Goal: Task Accomplishment & Management: Use online tool/utility

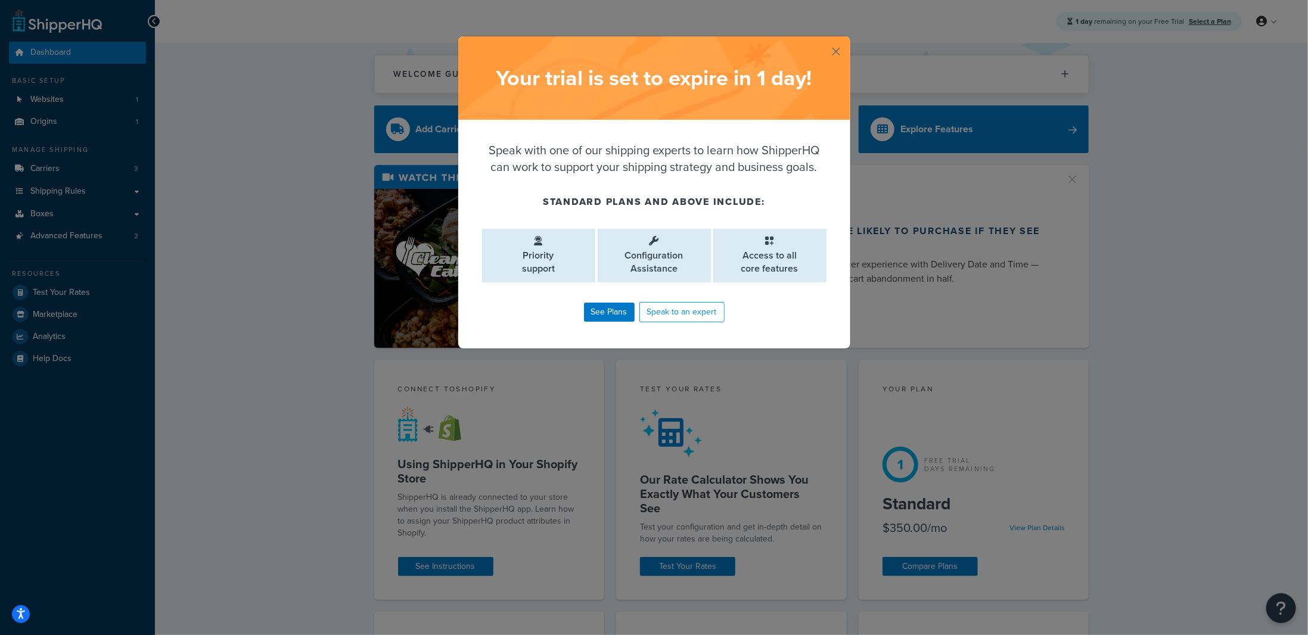
click at [847, 39] on button "button" at bounding box center [848, 37] width 3 height 3
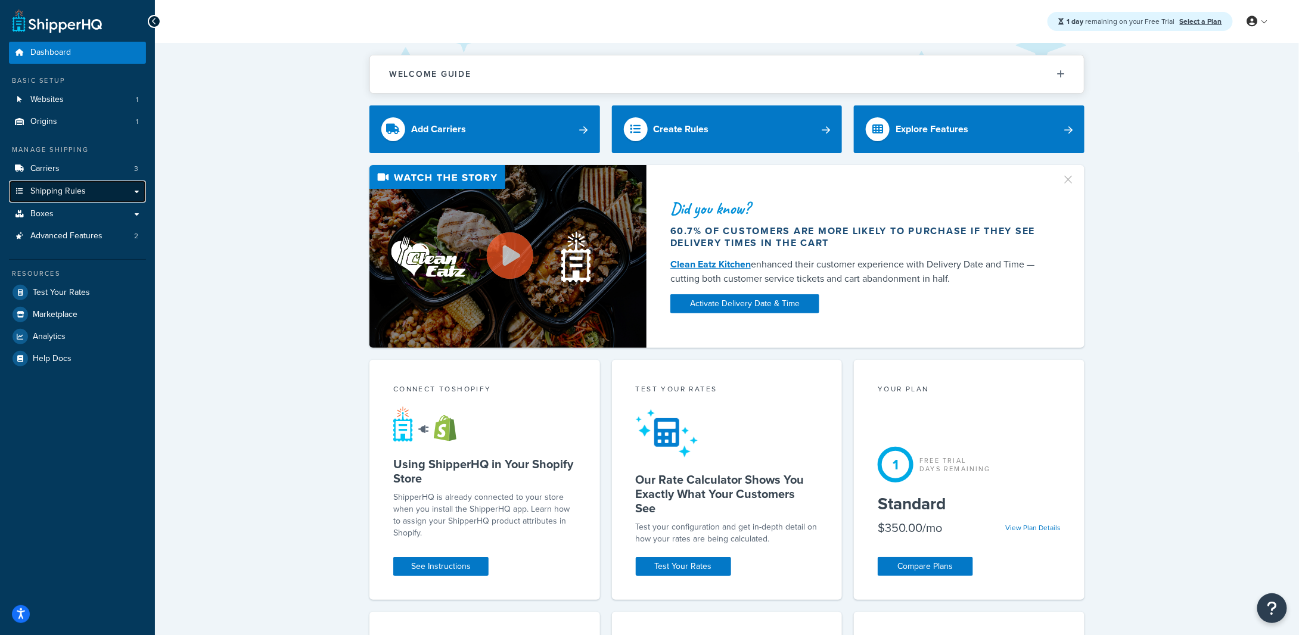
click at [98, 194] on link "Shipping Rules" at bounding box center [77, 191] width 137 height 22
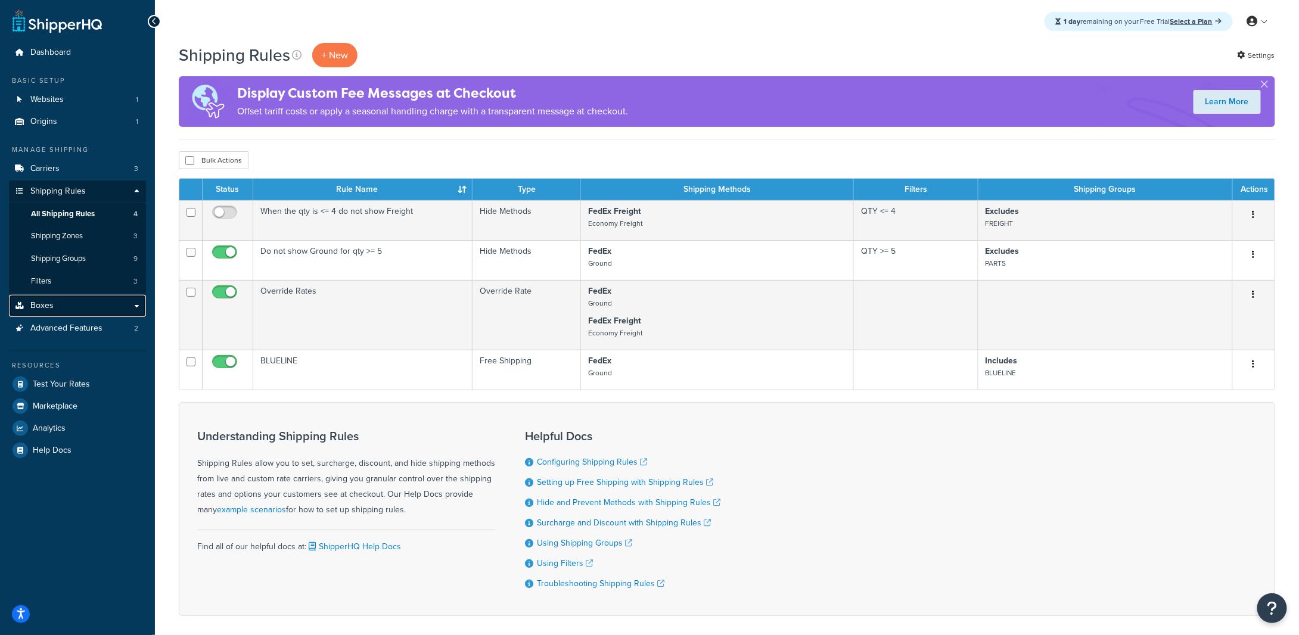
click at [85, 303] on link "Boxes" at bounding box center [77, 306] width 137 height 22
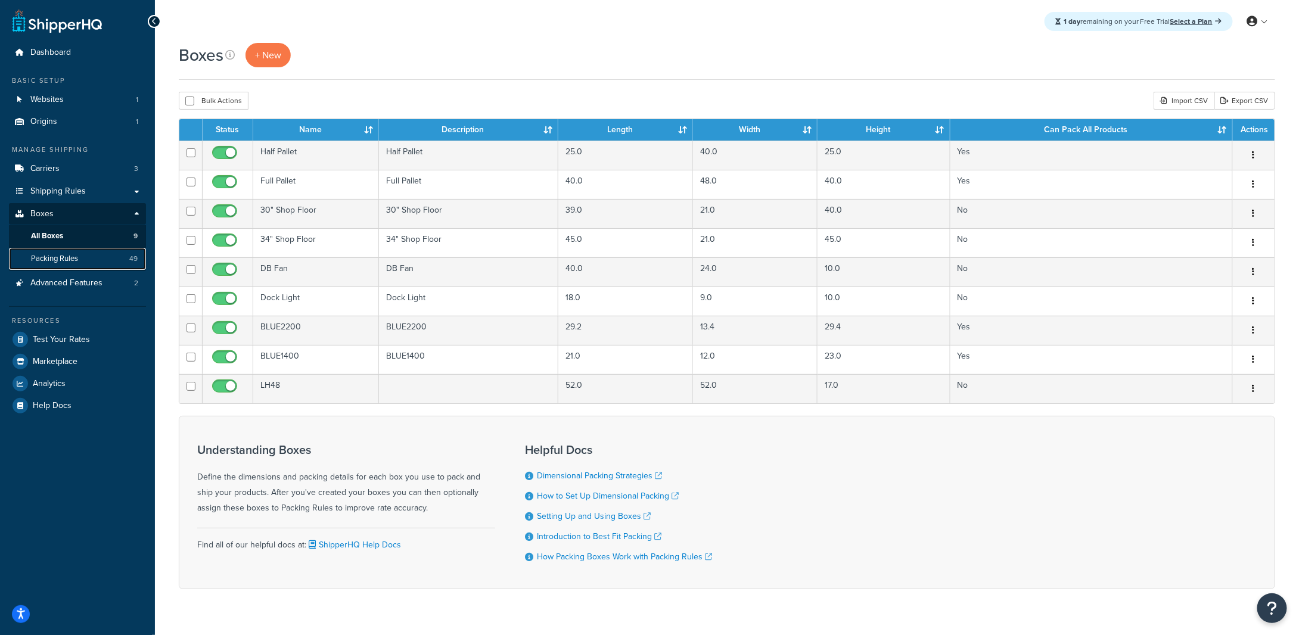
click at [67, 257] on span "Packing Rules" at bounding box center [54, 259] width 47 height 10
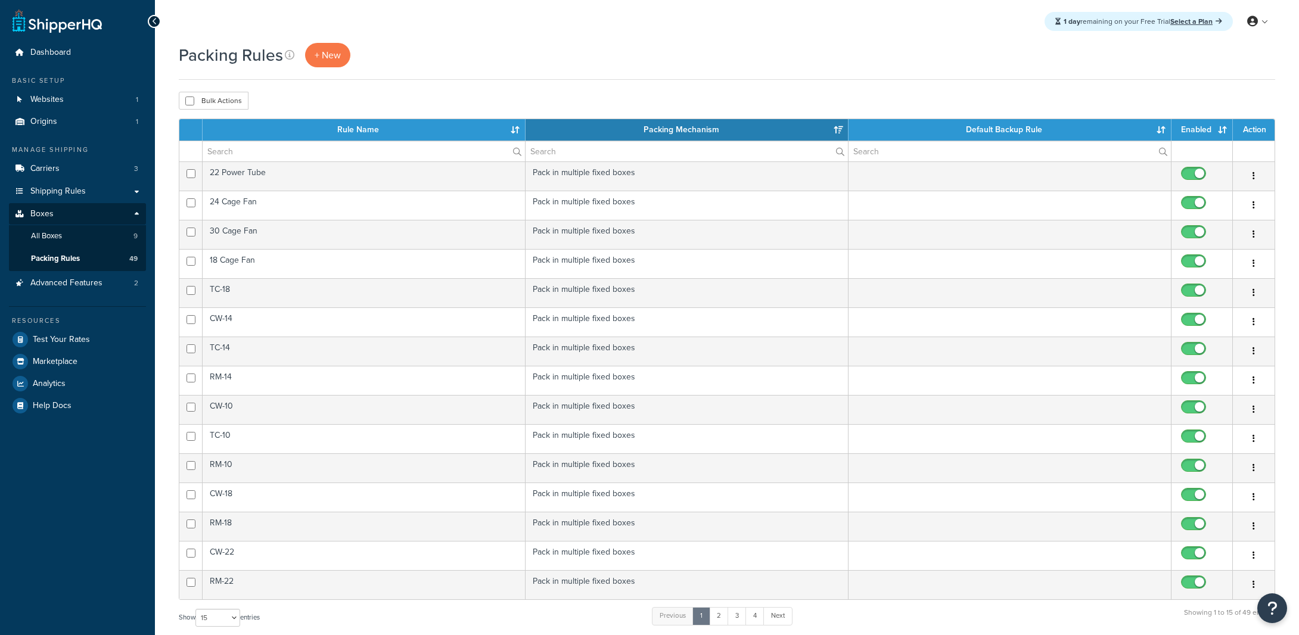
select select "15"
